Goal: Use online tool/utility: Use online tool/utility

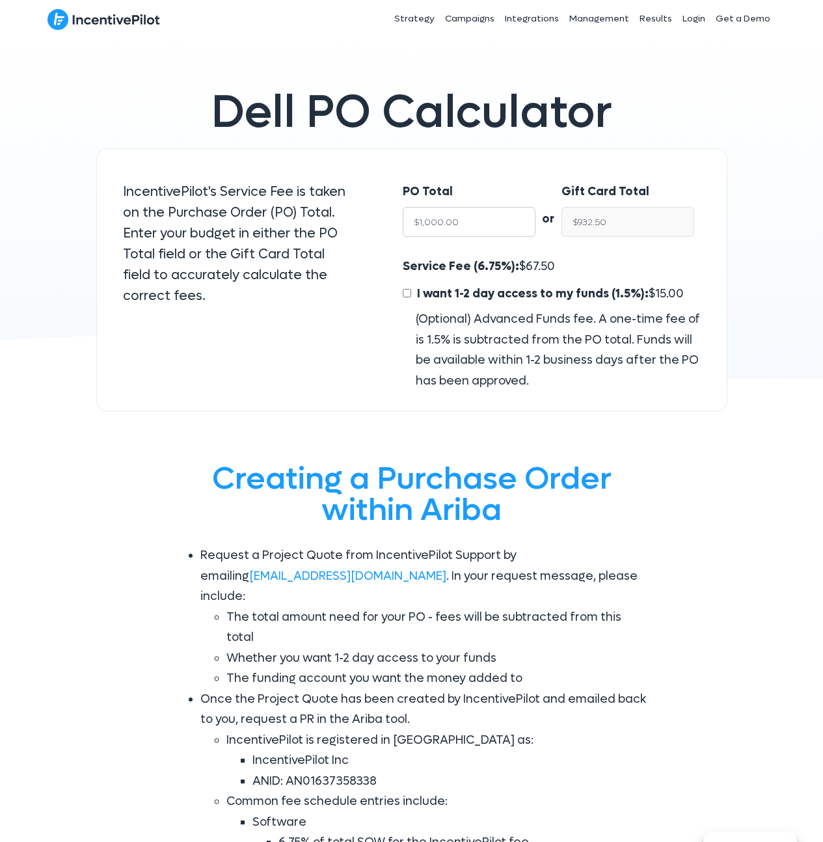
click at [483, 213] on input "$1,000.00" at bounding box center [469, 222] width 133 height 30
click at [481, 226] on input "$1,000.00" at bounding box center [469, 222] width 133 height 30
type input "$8"
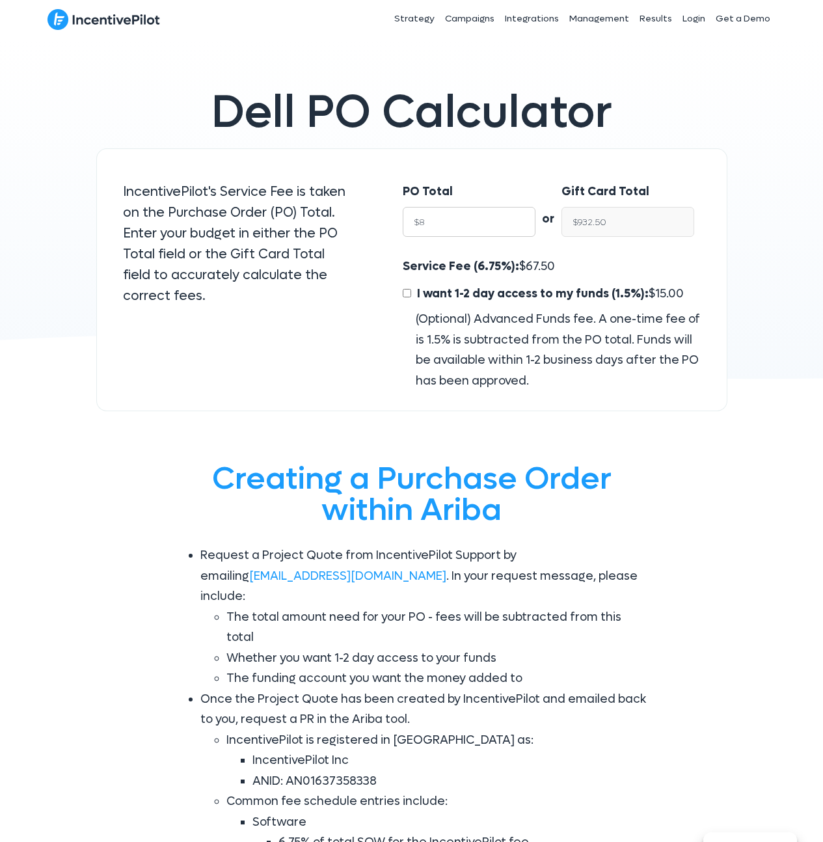
type input "$7.46"
type input "$85"
type input "$79.26"
type input "$850"
type input "$792.62"
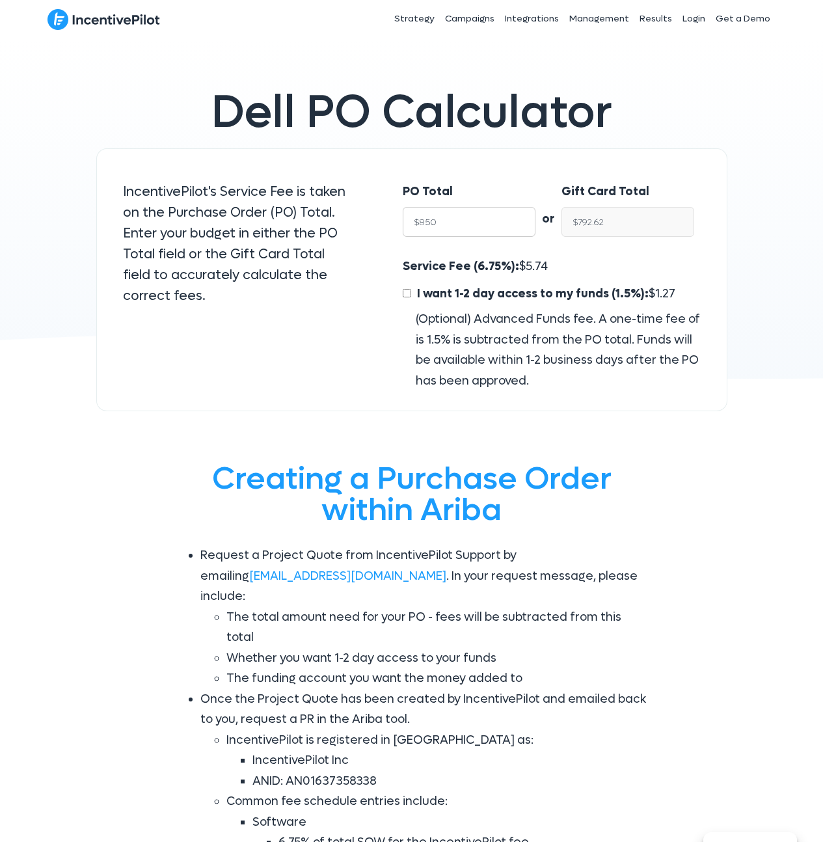
type input "$8500"
type input "$7,926.25"
click at [631, 210] on input "$7,926.25" at bounding box center [628, 222] width 133 height 30
click at [630, 215] on input "$7,926.25" at bounding box center [628, 222] width 133 height 30
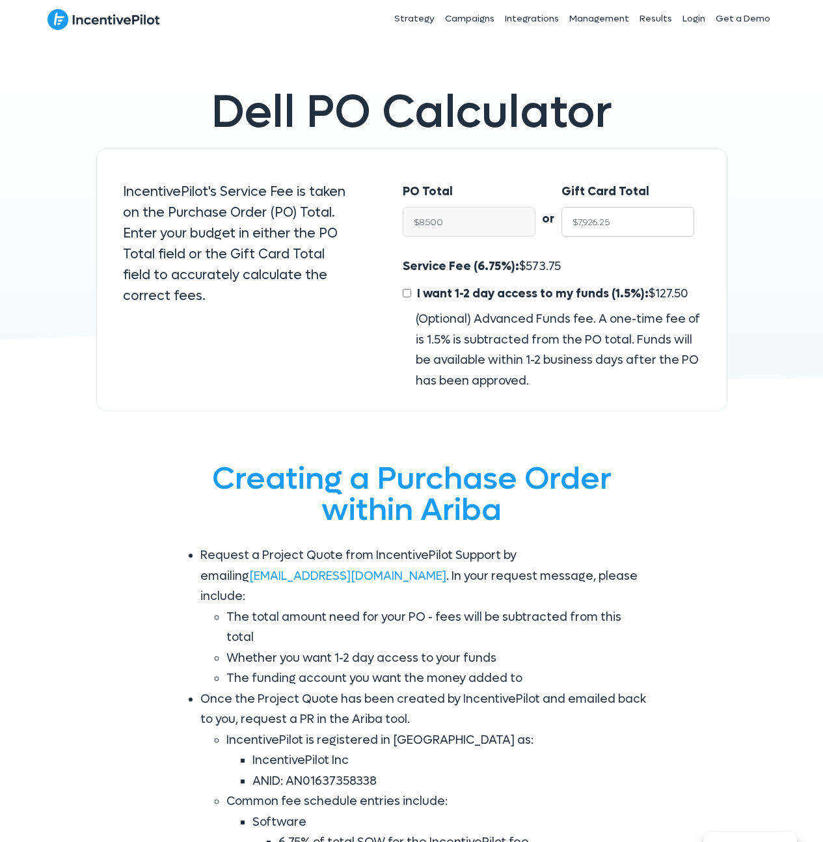
click at [630, 215] on input "$7,926.25" at bounding box center [628, 222] width 133 height 30
type input "$8,500.00"
click at [631, 219] on input "$7,926.25" at bounding box center [628, 222] width 133 height 30
click at [537, 264] on span "573.75" at bounding box center [543, 266] width 35 height 15
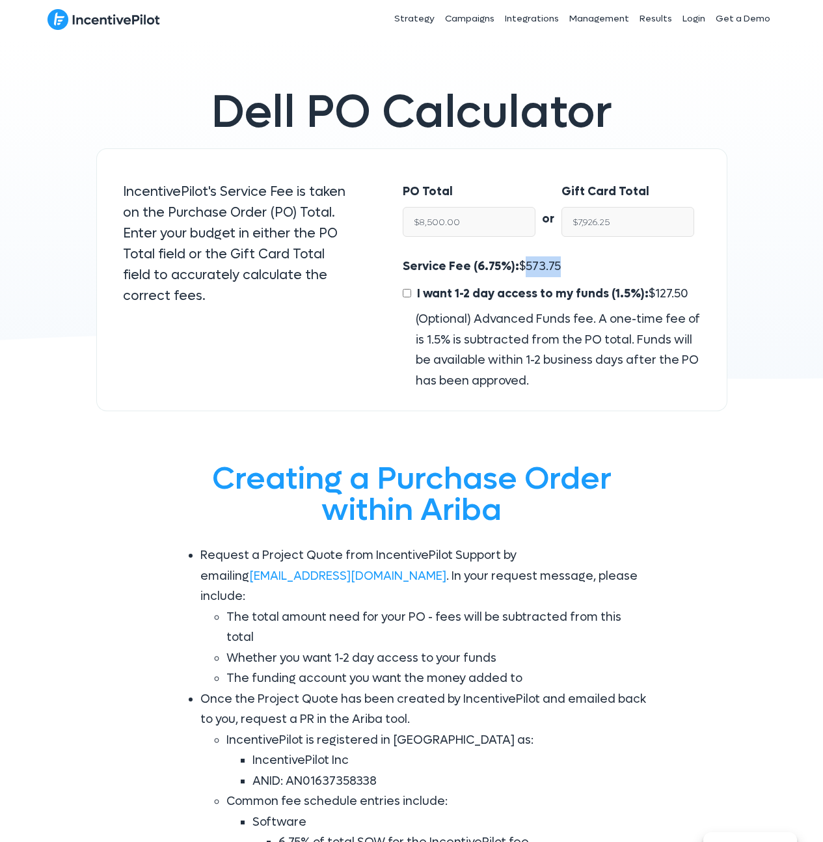
click at [537, 264] on span "573.75" at bounding box center [543, 266] width 35 height 15
copy span "573.75"
click at [499, 219] on input "$8,500.00" at bounding box center [469, 222] width 133 height 30
click at [528, 265] on span "573.75" at bounding box center [543, 266] width 35 height 15
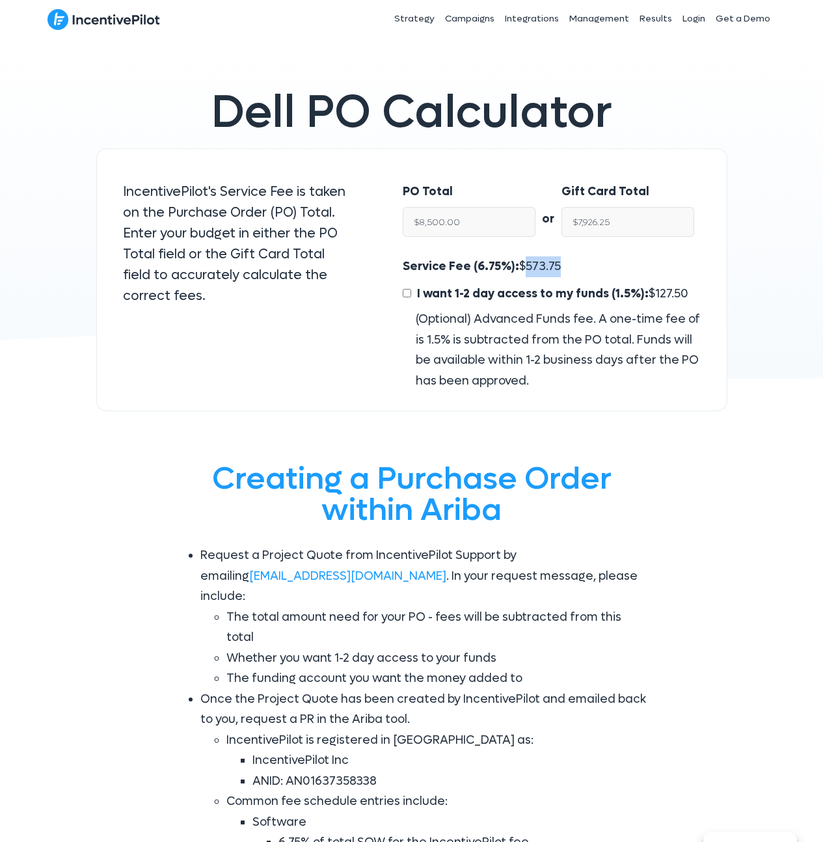
click at [528, 265] on span "573.75" at bounding box center [543, 266] width 35 height 15
copy span "573.75"
click at [644, 224] on input "$7,926.25" at bounding box center [628, 222] width 133 height 30
click at [643, 225] on input "$7,926.25" at bounding box center [628, 222] width 133 height 30
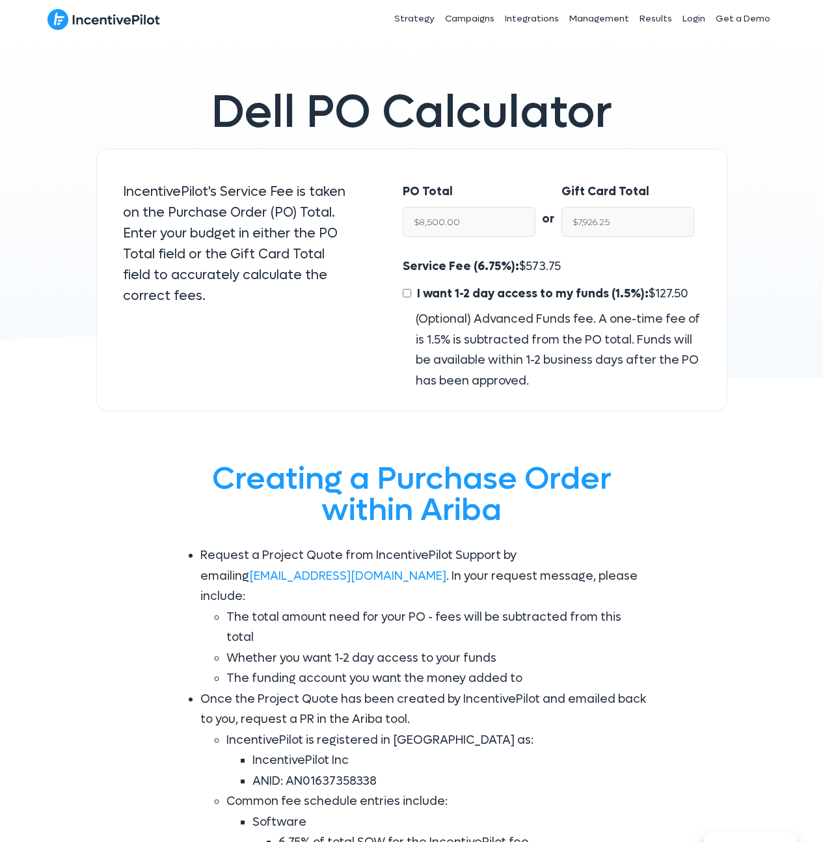
click at [586, 277] on div "Service Fee (6.75%): $ 573.75 I want 1-2 day access to my funds (1.5%): $ 127.5…" at bounding box center [551, 323] width 297 height 135
